Goal: Task Accomplishment & Management: Manage account settings

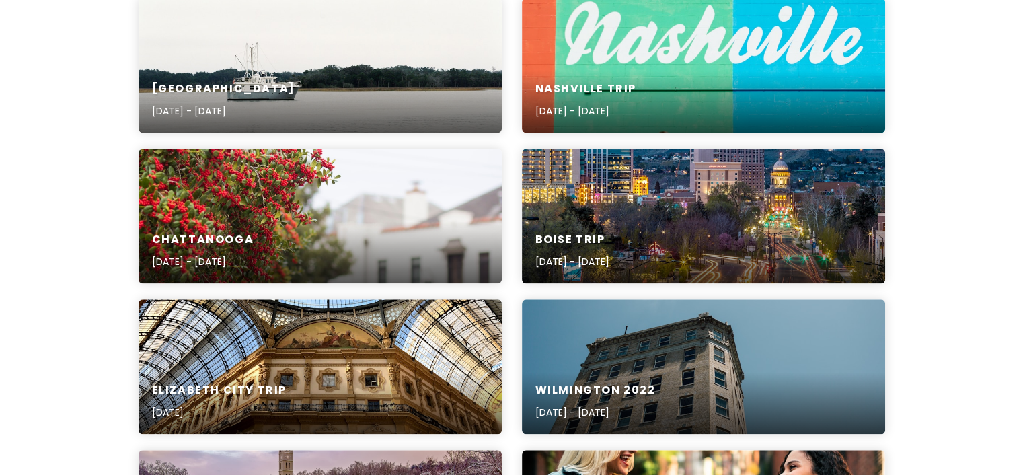
scroll to position [1278, 0]
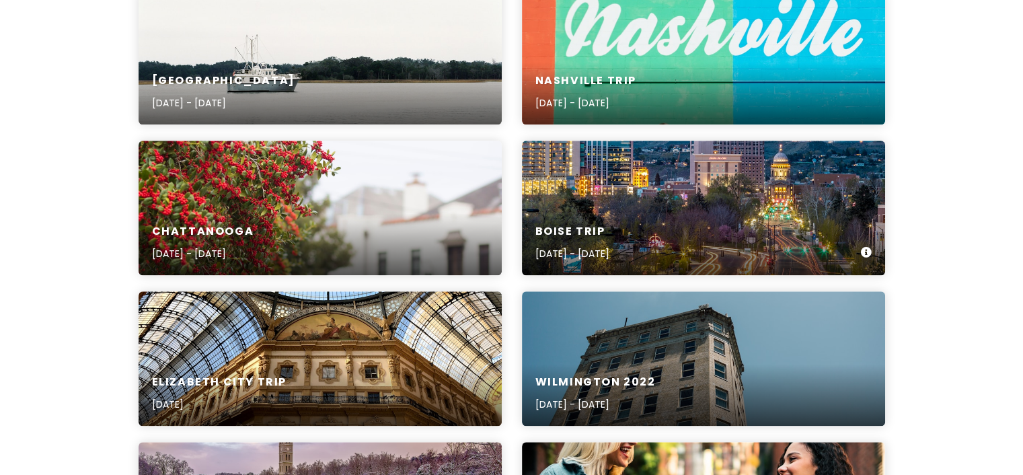
click at [550, 239] on h6 "Boise Trip" at bounding box center [572, 232] width 74 height 14
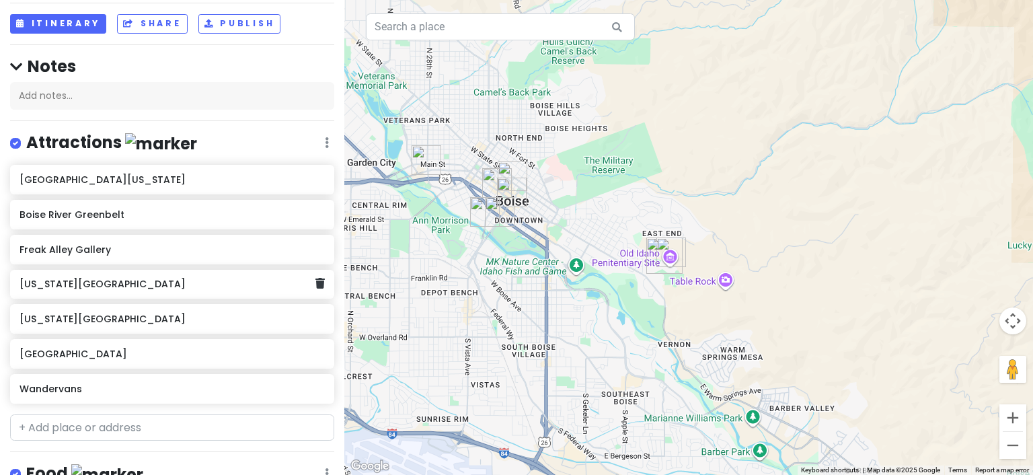
scroll to position [49, 0]
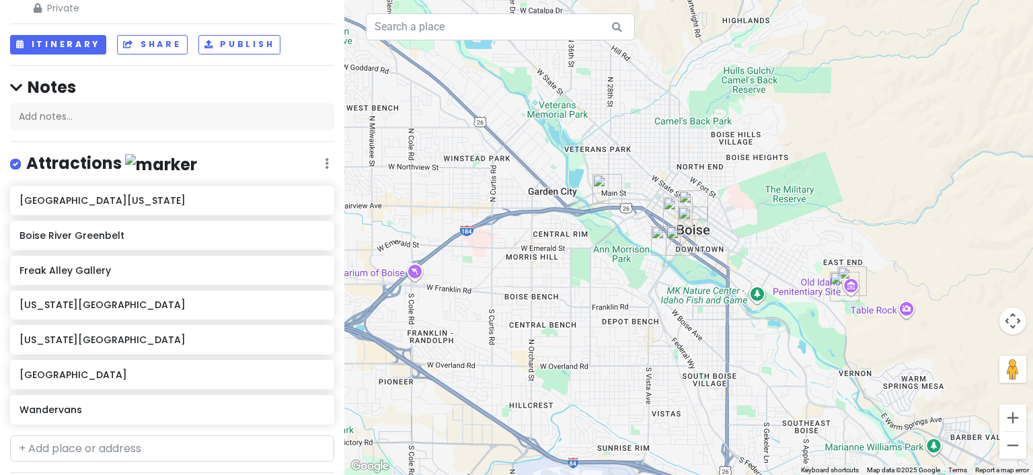
drag, startPoint x: 412, startPoint y: 312, endPoint x: 594, endPoint y: 341, distance: 183.9
click at [594, 341] on div at bounding box center [688, 237] width 689 height 475
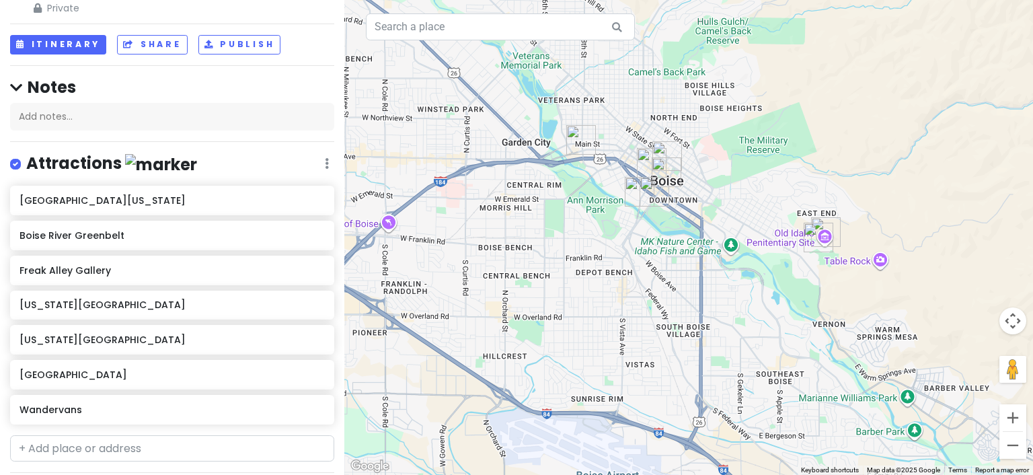
drag, startPoint x: 459, startPoint y: 353, endPoint x: 435, endPoint y: 304, distance: 54.2
click at [435, 304] on div at bounding box center [688, 237] width 689 height 475
click at [58, 374] on h6 "[GEOGRAPHIC_DATA]" at bounding box center [167, 375] width 295 height 12
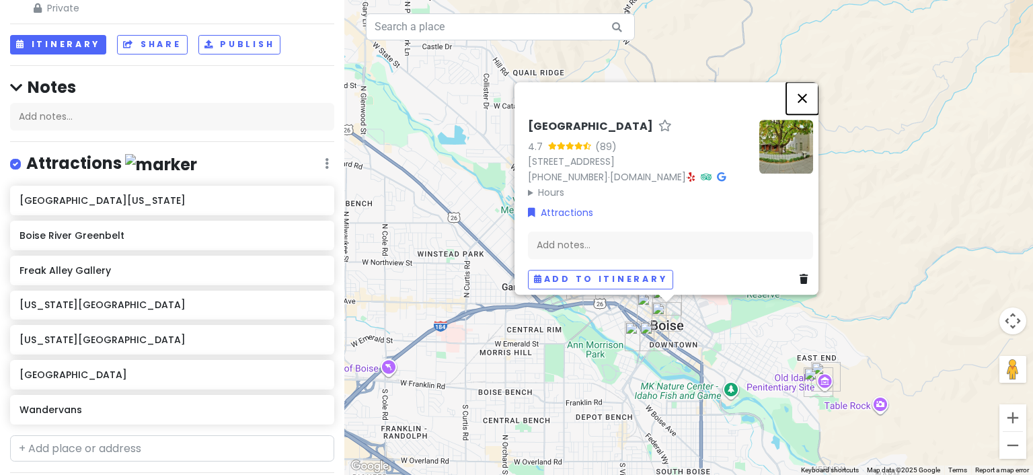
click at [809, 82] on button "Close" at bounding box center [802, 98] width 32 height 32
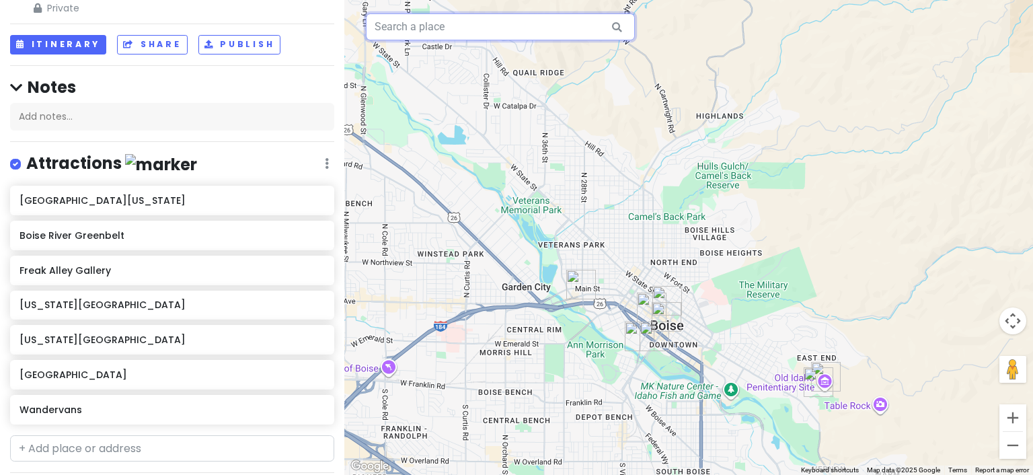
click at [451, 34] on input "text" at bounding box center [500, 26] width 269 height 27
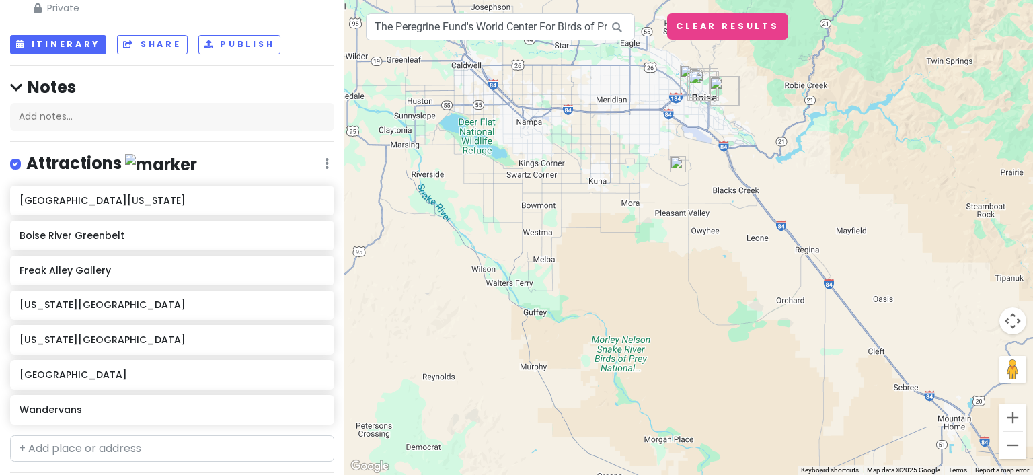
click at [581, 160] on div at bounding box center [688, 237] width 689 height 475
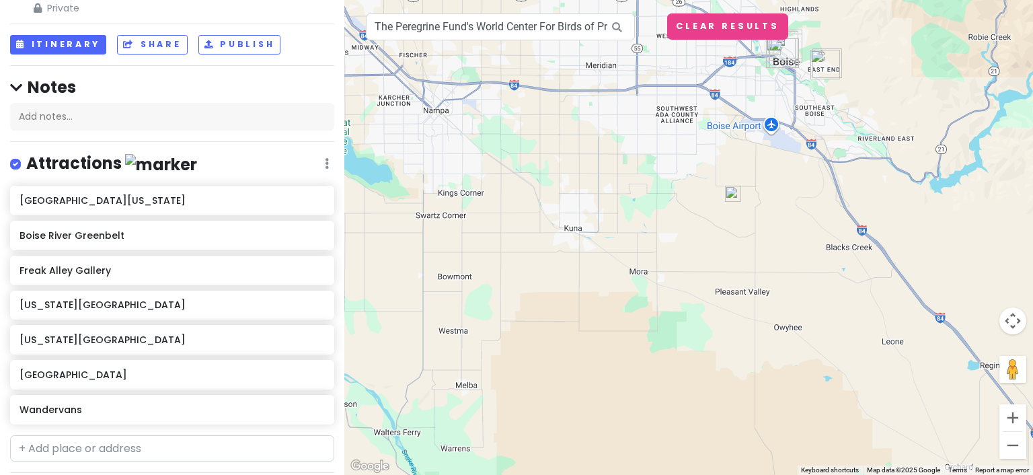
click at [733, 192] on img at bounding box center [733, 194] width 16 height 16
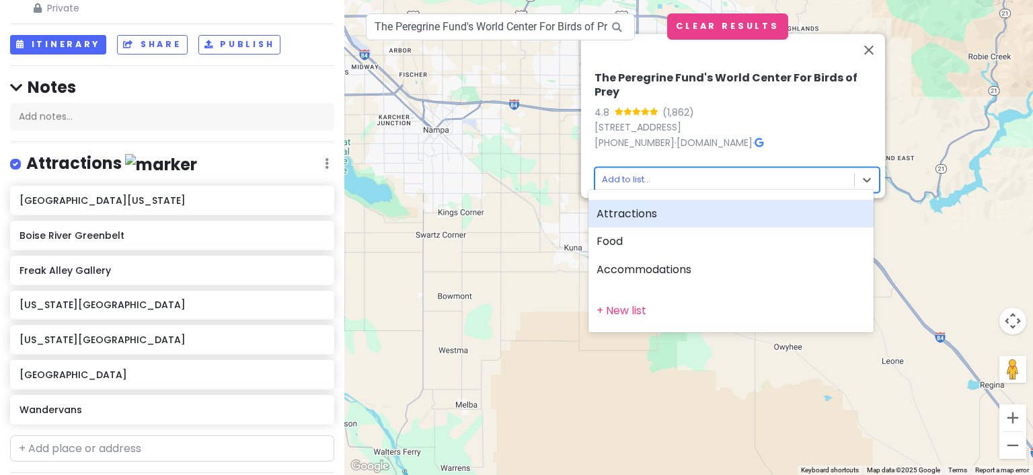
click at [622, 172] on body "Boise Trip Private Change Dates Make a Copy Delete Trip Go Pro ⚡️ Give Feedback…" at bounding box center [516, 237] width 1033 height 475
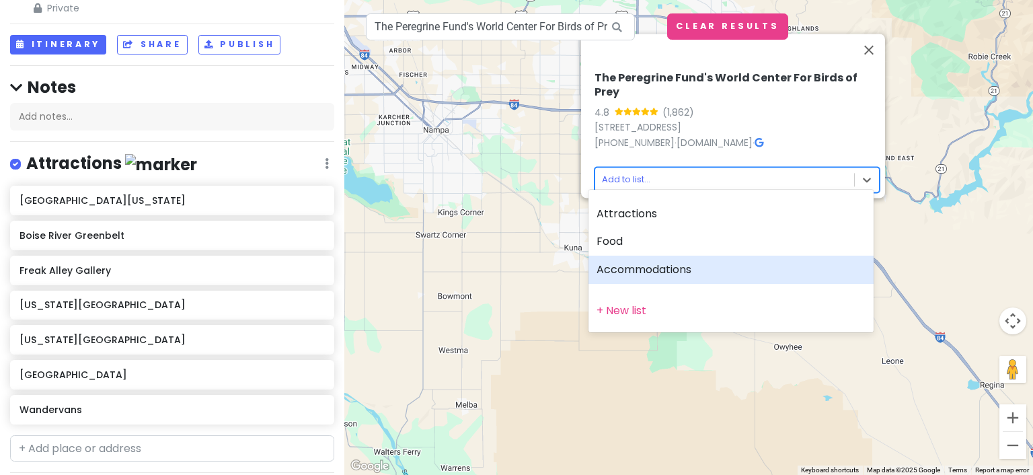
click at [624, 268] on div "Accommodations" at bounding box center [731, 270] width 285 height 28
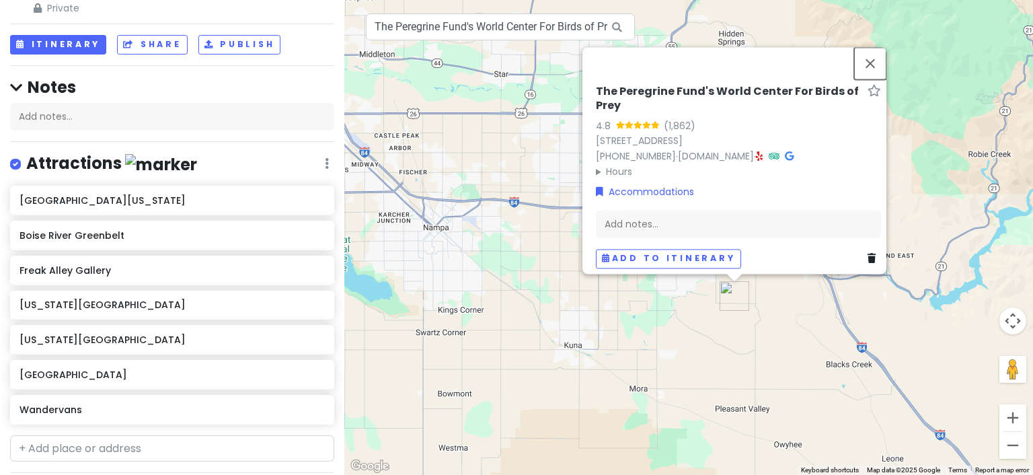
drag, startPoint x: 872, startPoint y: 59, endPoint x: 842, endPoint y: 61, distance: 30.3
click at [866, 59] on button "Close" at bounding box center [870, 63] width 32 height 32
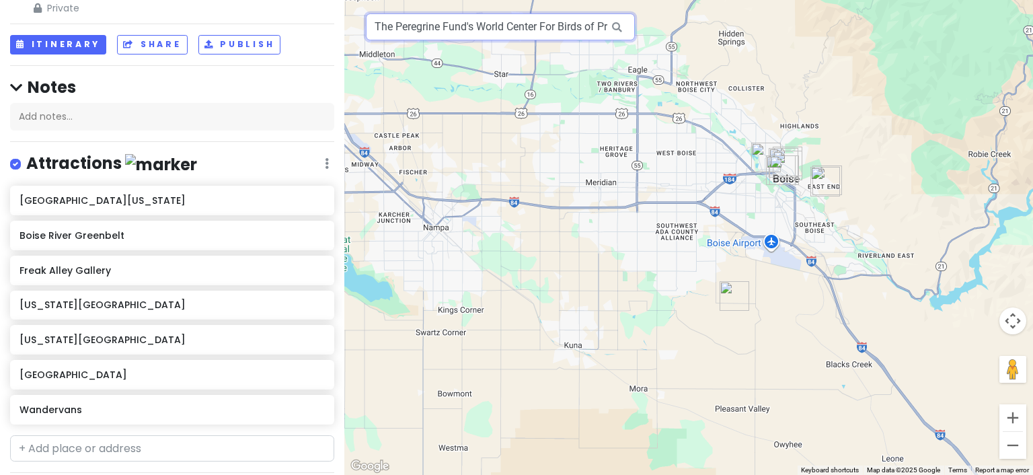
click at [527, 26] on input "The Peregrine Fund's World Center For Birds of Prey, [GEOGRAPHIC_DATA], [GEOGRA…" at bounding box center [500, 26] width 269 height 27
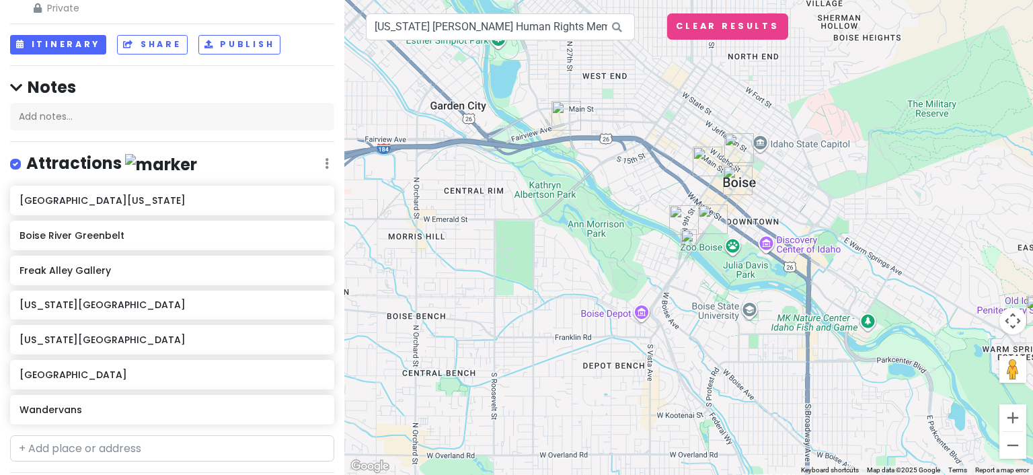
click at [691, 238] on img at bounding box center [689, 237] width 16 height 16
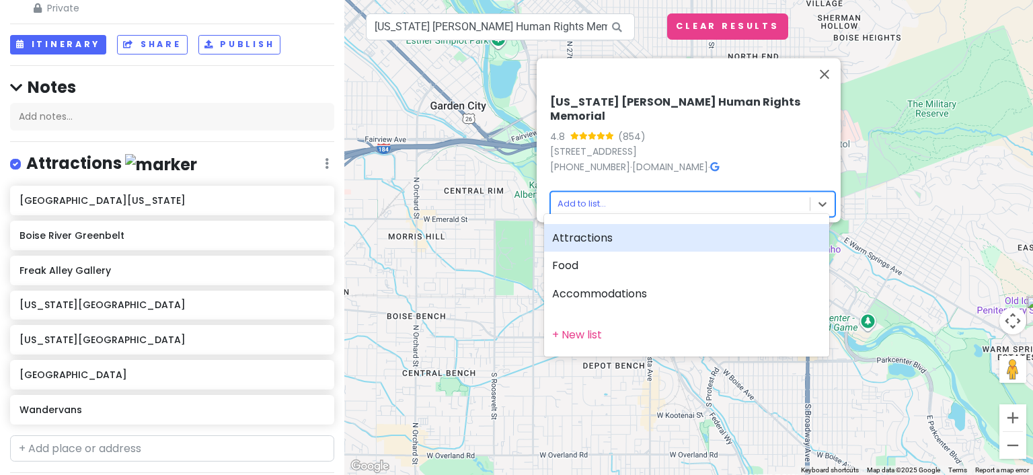
click at [572, 197] on body "Boise Trip Private Change Dates Make a Copy Delete Trip Go Pro ⚡️ Give Feedback…" at bounding box center [516, 237] width 1033 height 475
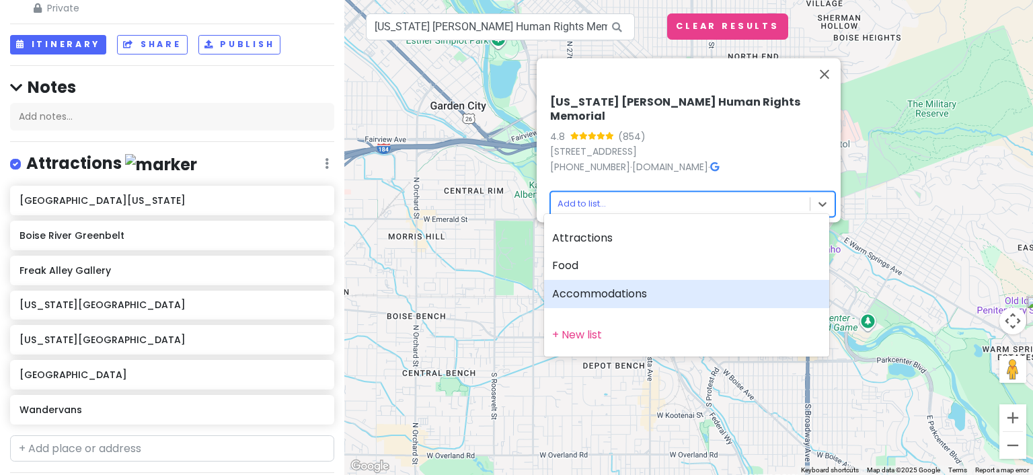
click at [579, 293] on div "Accommodations" at bounding box center [686, 294] width 285 height 28
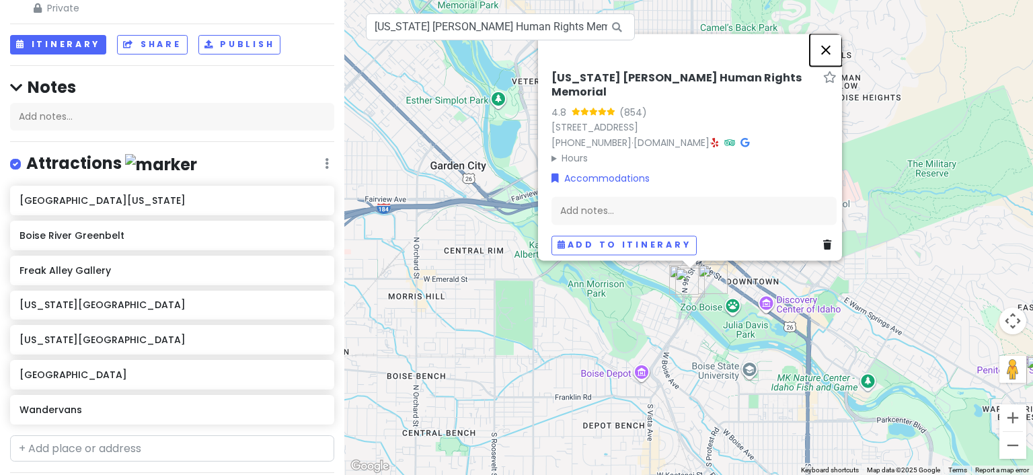
click at [830, 59] on button "Close" at bounding box center [826, 50] width 32 height 32
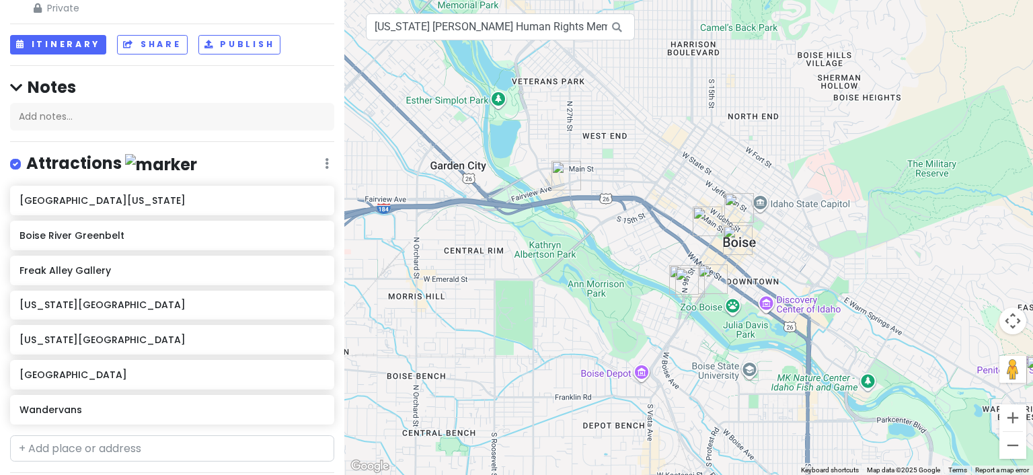
click at [688, 281] on img "Idaho Anne Frank Human Rights Memorial" at bounding box center [690, 283] width 30 height 30
click at [682, 281] on img "Idaho Anne Frank Human Rights Memorial" at bounding box center [690, 283] width 30 height 30
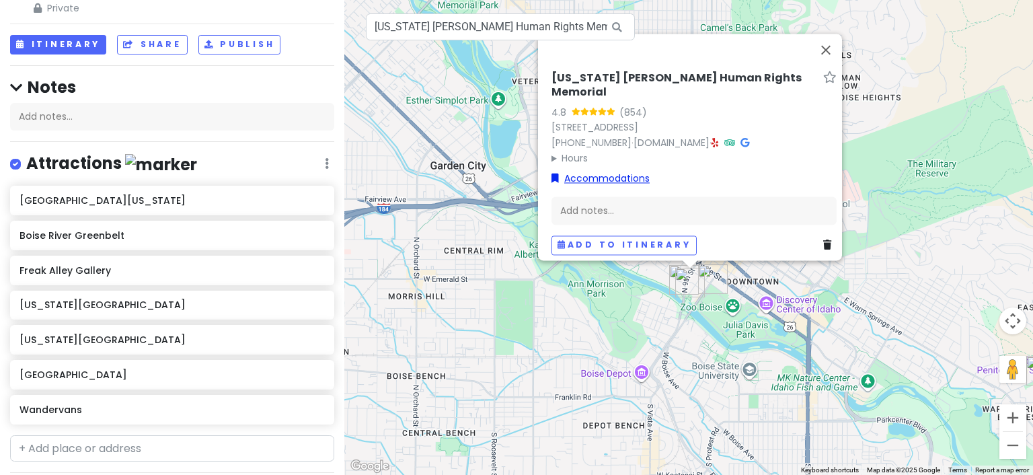
click at [591, 171] on link "Accommodations" at bounding box center [601, 178] width 98 height 15
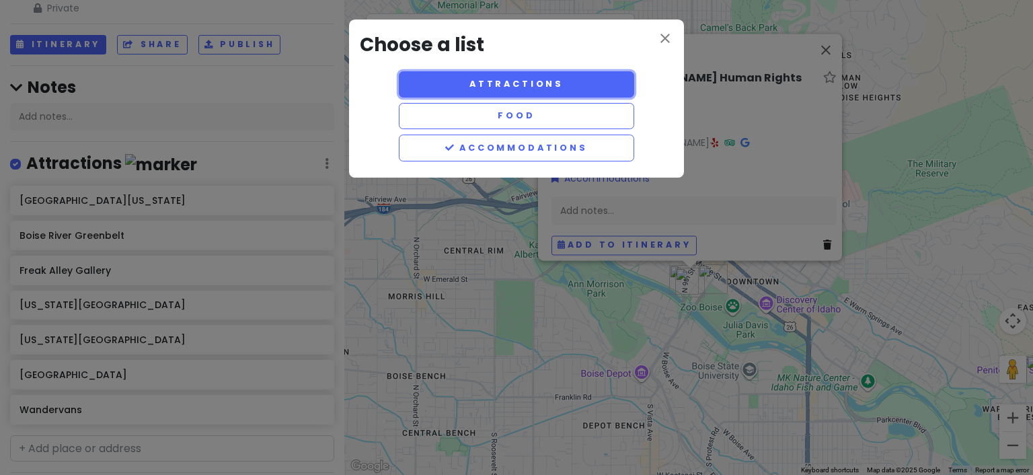
click at [517, 78] on button "Attractions" at bounding box center [516, 84] width 235 height 26
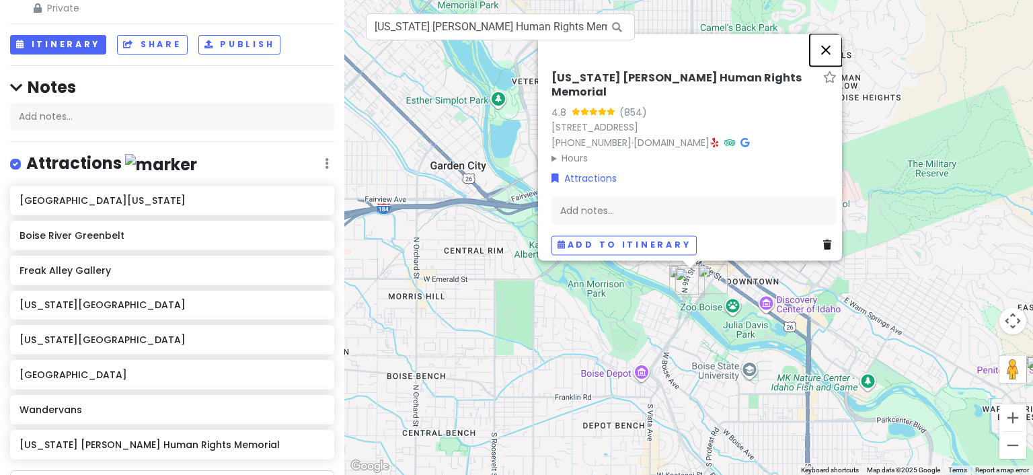
click at [829, 57] on button "Close" at bounding box center [826, 50] width 32 height 32
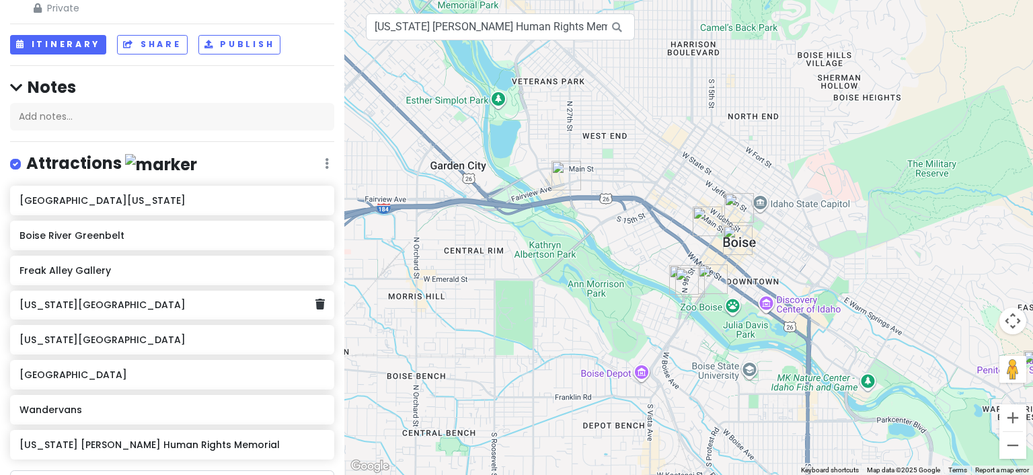
scroll to position [116, 0]
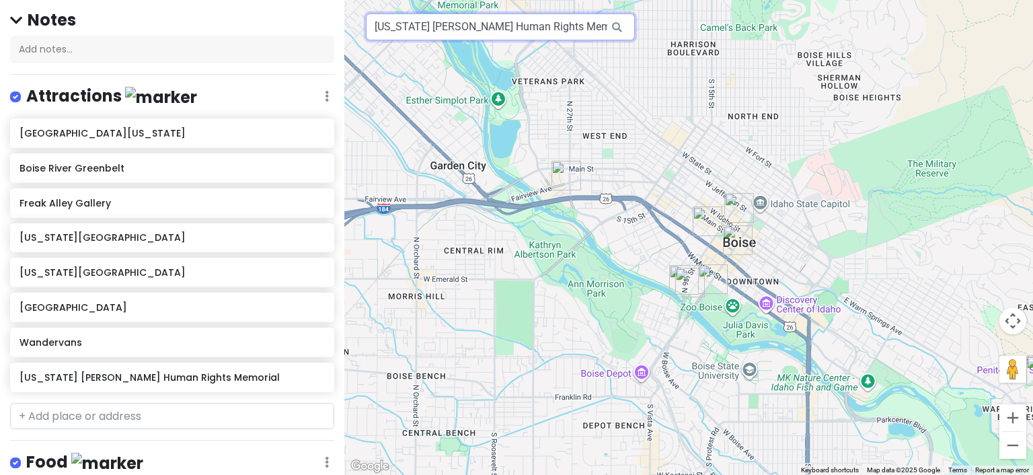
click at [530, 28] on input "[US_STATE] [PERSON_NAME] Human Rights Memorial, [GEOGRAPHIC_DATA], [GEOGRAPHIC_…" at bounding box center [500, 26] width 269 height 27
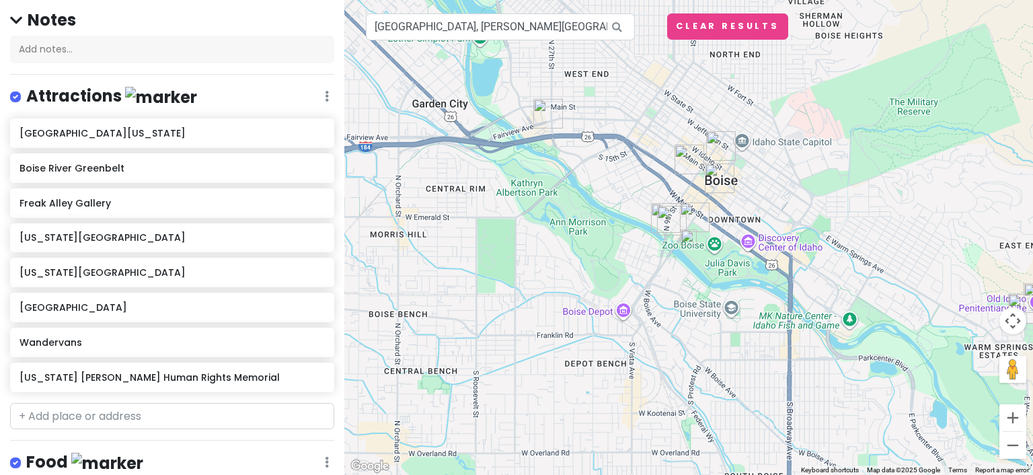
click at [686, 237] on img at bounding box center [689, 237] width 16 height 16
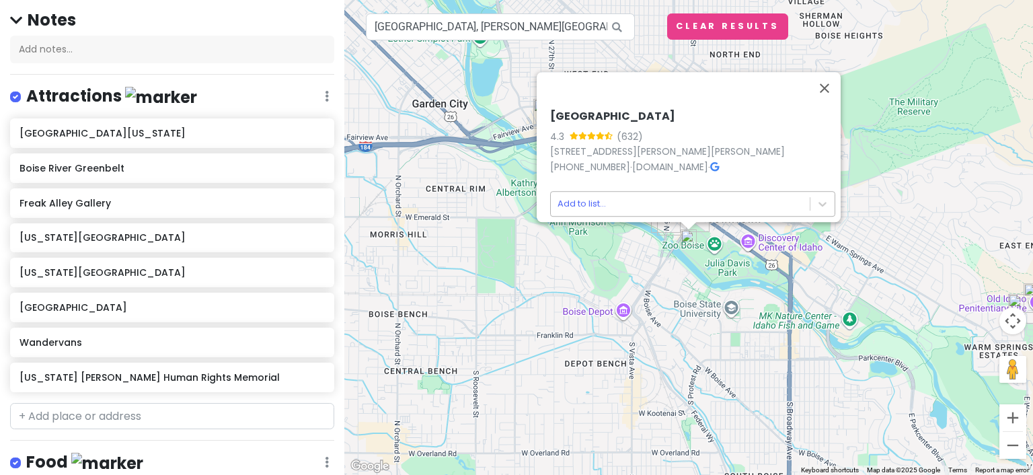
click at [577, 195] on body "Boise Trip Private Change Dates Make a Copy Delete Trip Go Pro ⚡️ Give Feedback…" at bounding box center [516, 237] width 1033 height 475
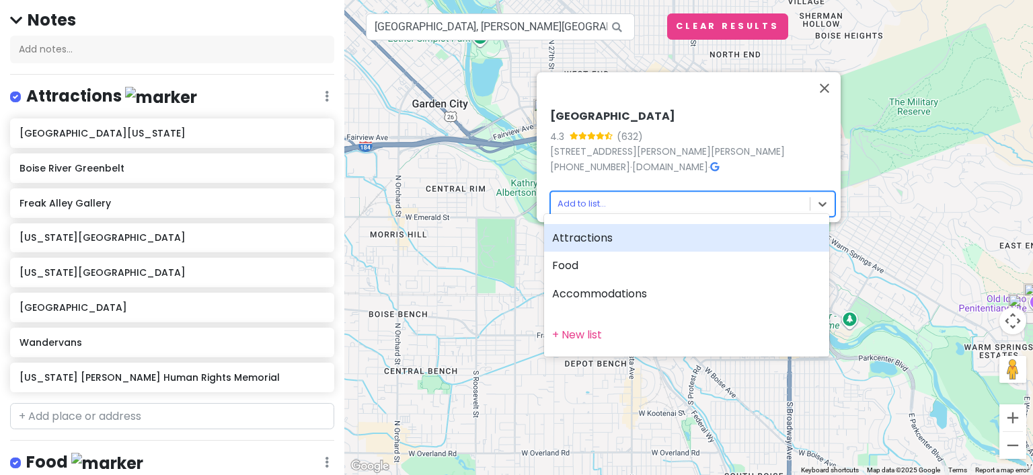
click at [577, 239] on div "Attractions" at bounding box center [686, 238] width 285 height 28
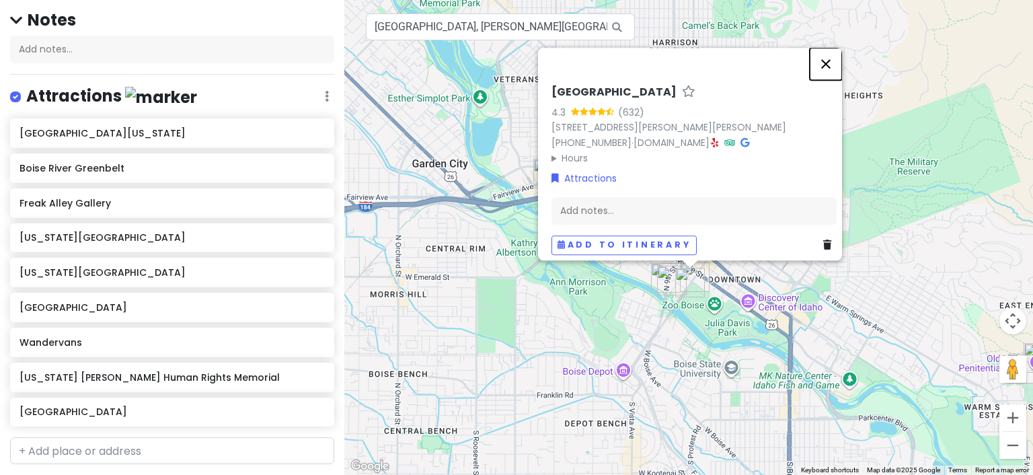
click at [831, 53] on button "Close" at bounding box center [826, 64] width 32 height 32
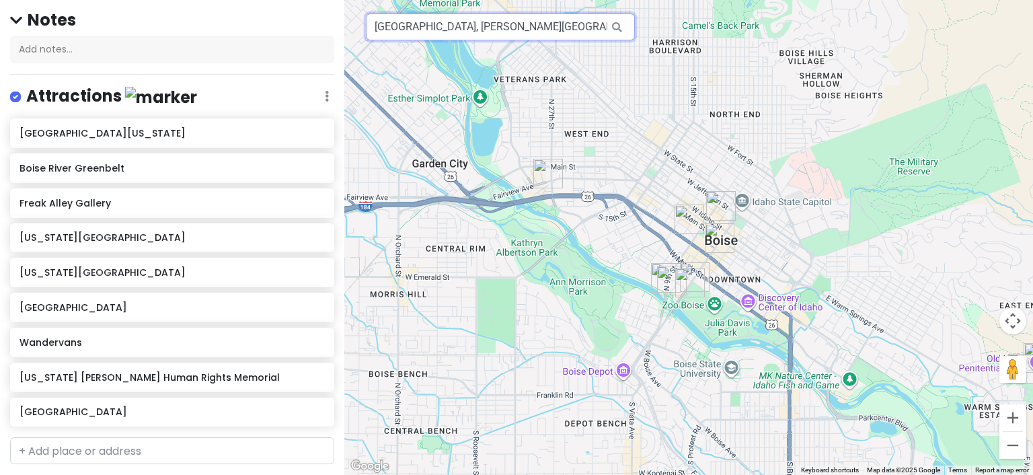
click at [571, 30] on input "[GEOGRAPHIC_DATA], [PERSON_NAME][GEOGRAPHIC_DATA], [GEOGRAPHIC_DATA]" at bounding box center [500, 26] width 269 height 27
click at [572, 30] on input "[GEOGRAPHIC_DATA], [PERSON_NAME][GEOGRAPHIC_DATA], [GEOGRAPHIC_DATA]" at bounding box center [500, 26] width 269 height 27
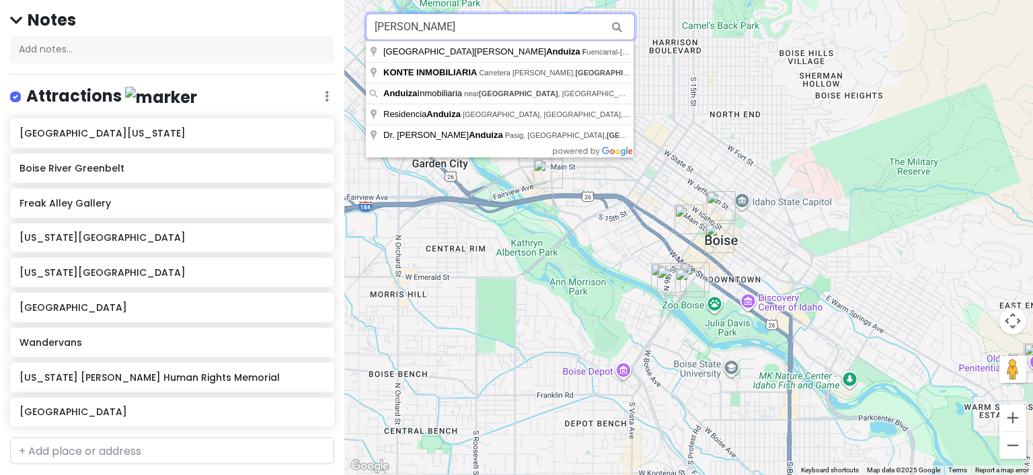
type input "[PERSON_NAME]"
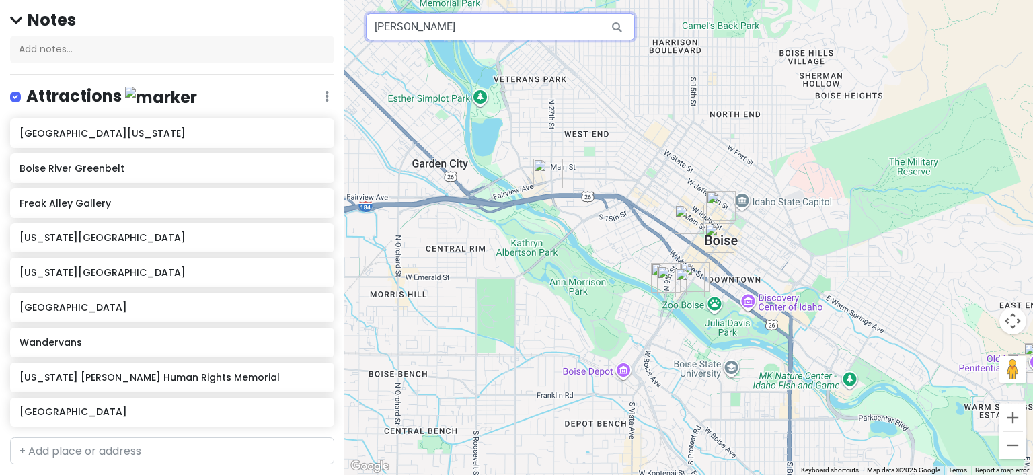
drag, startPoint x: 452, startPoint y: 29, endPoint x: 336, endPoint y: 35, distance: 116.5
click at [336, 35] on div "Boise Trip Private Change Dates Make a Copy Delete Trip Go Pro ⚡️ Give Feedback…" at bounding box center [516, 237] width 1033 height 475
click at [743, 204] on div at bounding box center [688, 237] width 689 height 475
click at [743, 200] on div at bounding box center [688, 237] width 689 height 475
click at [420, 22] on input "text" at bounding box center [500, 26] width 269 height 27
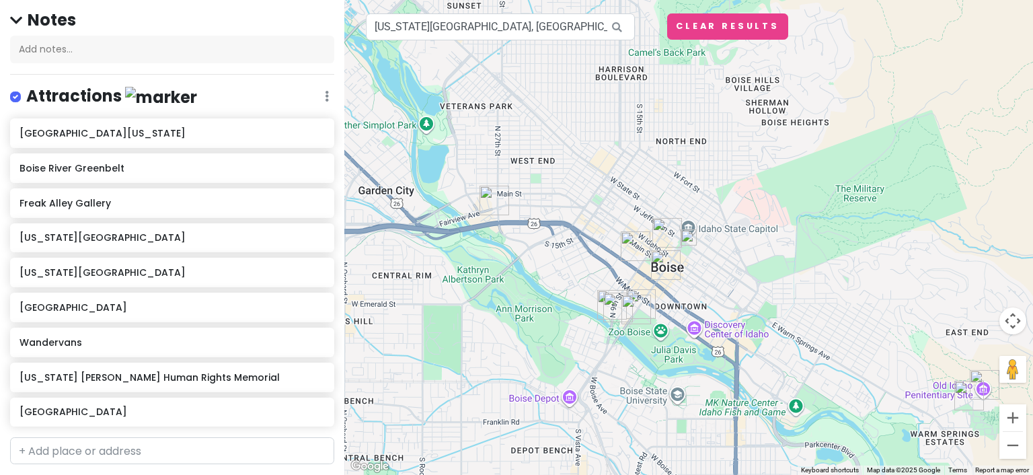
click at [688, 239] on img at bounding box center [689, 237] width 16 height 16
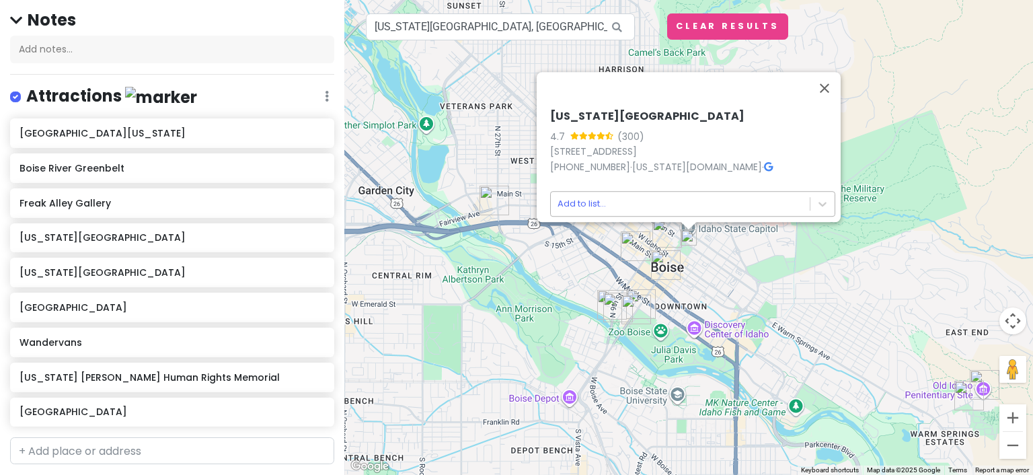
click at [577, 198] on body "Boise Trip Private Change Dates Make a Copy Delete Trip Go Pro ⚡️ Give Feedback…" at bounding box center [516, 237] width 1033 height 475
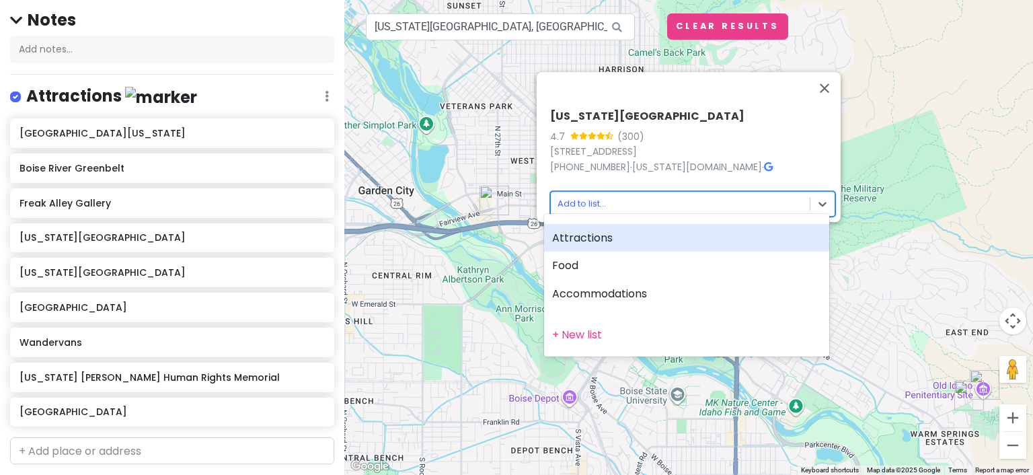
click at [576, 244] on div "Attractions" at bounding box center [686, 238] width 285 height 28
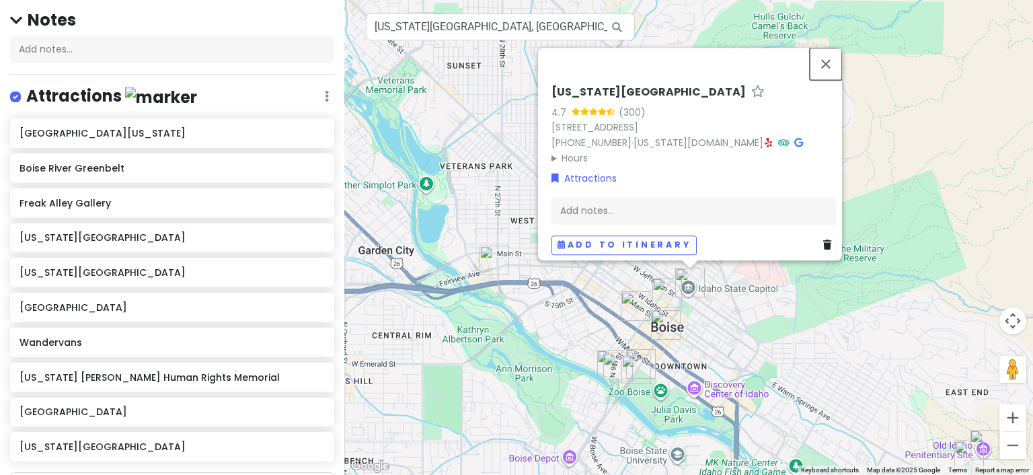
drag, startPoint x: 828, startPoint y: 59, endPoint x: 821, endPoint y: 69, distance: 12.1
click at [827, 61] on button "Close" at bounding box center [826, 64] width 32 height 32
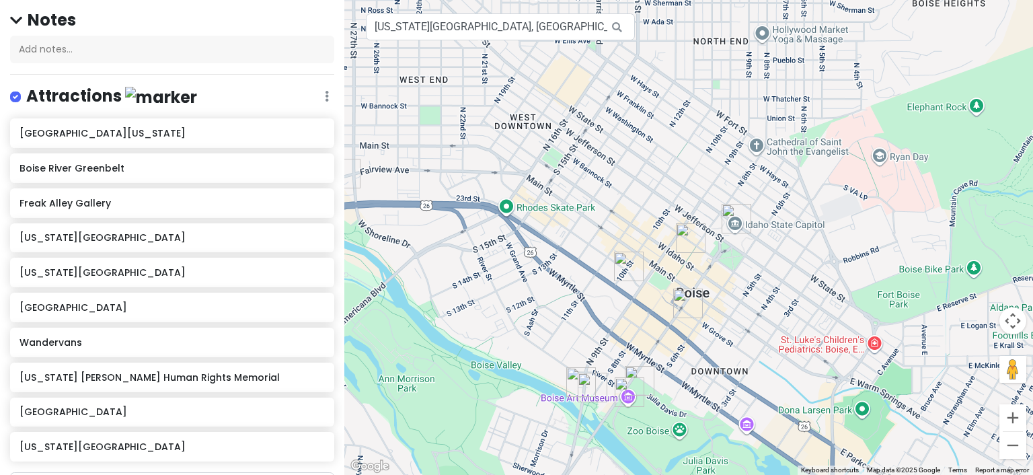
drag, startPoint x: 630, startPoint y: 276, endPoint x: 562, endPoint y: 162, distance: 133.0
click at [562, 162] on div at bounding box center [688, 237] width 689 height 475
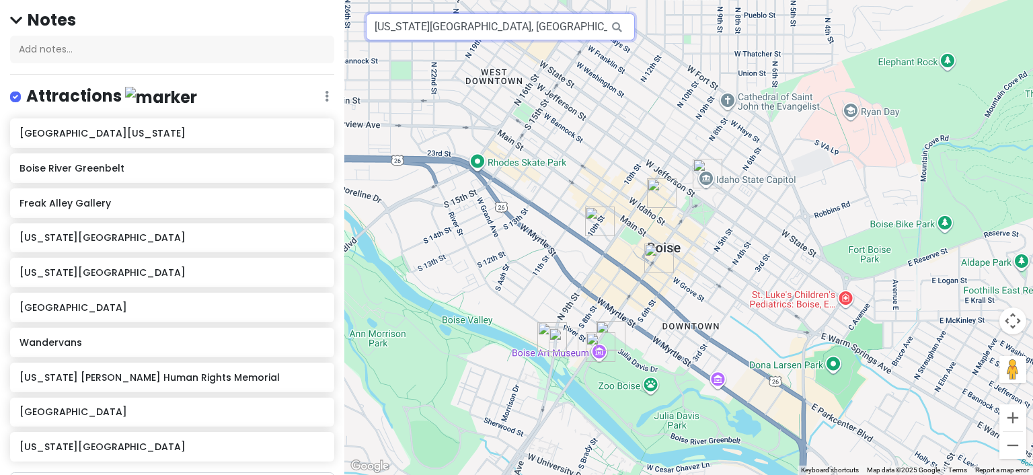
click at [486, 28] on input "[US_STATE][GEOGRAPHIC_DATA], [GEOGRAPHIC_DATA], [GEOGRAPHIC_DATA], [GEOGRAPHIC_…" at bounding box center [500, 26] width 269 height 27
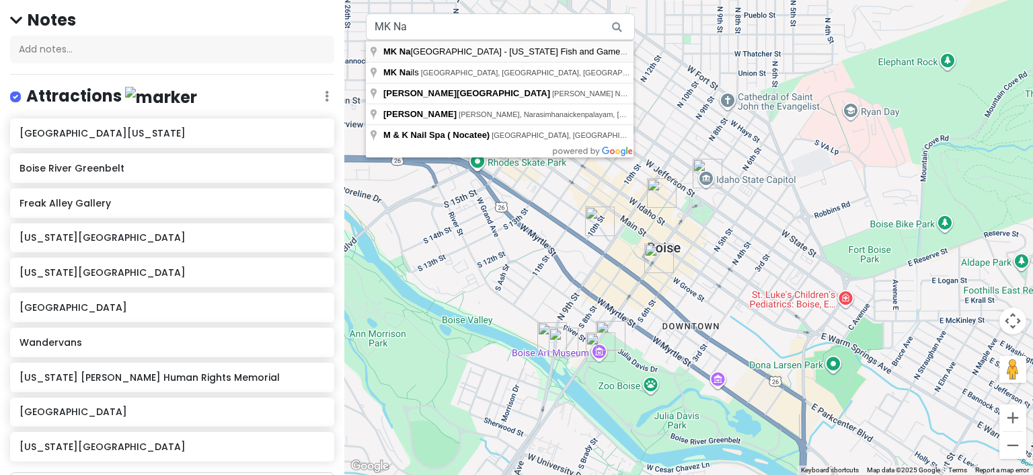
type input "[GEOGRAPHIC_DATA] - [US_STATE] Fish and Game, [GEOGRAPHIC_DATA], [GEOGRAPHIC_DA…"
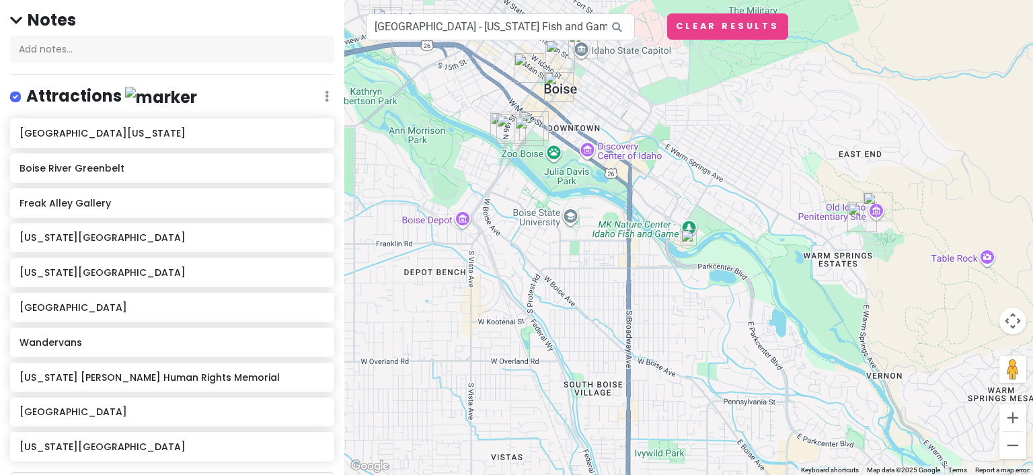
click at [687, 239] on img at bounding box center [689, 237] width 16 height 16
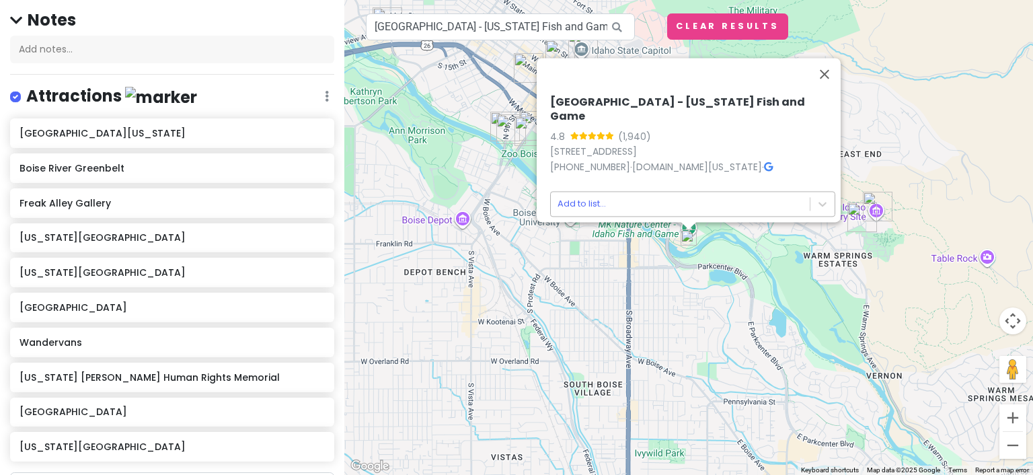
click at [573, 195] on body "Boise Trip Private Change Dates Make a Copy Delete Trip Go Pro ⚡️ Give Feedback…" at bounding box center [516, 237] width 1033 height 475
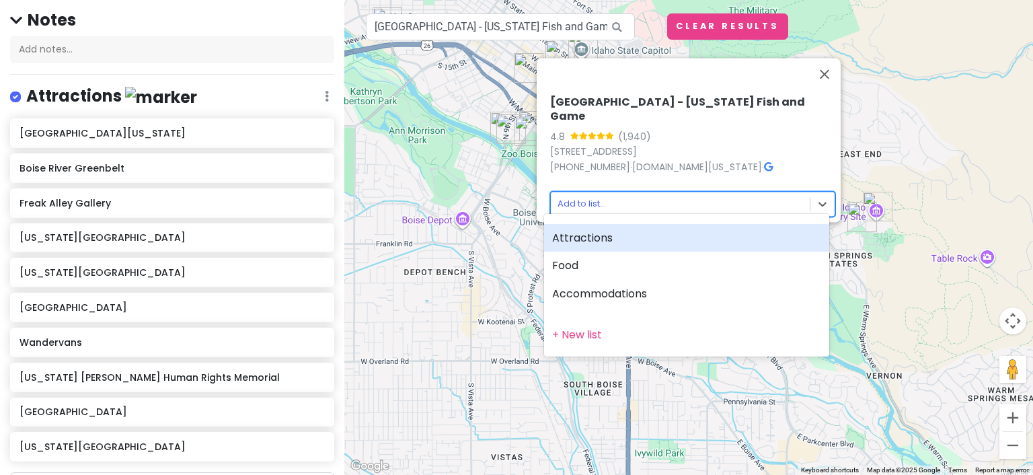
click at [581, 237] on div "Attractions" at bounding box center [686, 238] width 285 height 28
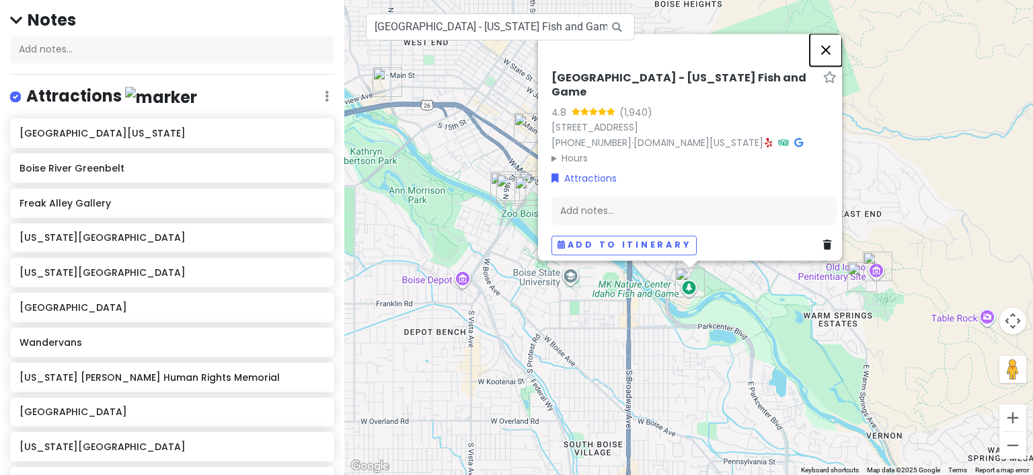
click at [829, 59] on button "Close" at bounding box center [826, 50] width 32 height 32
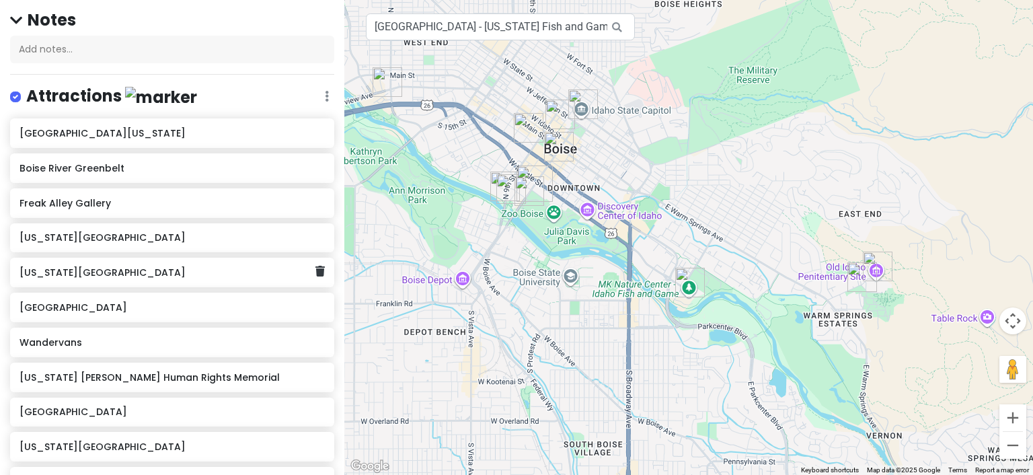
scroll to position [184, 0]
